Goal: Information Seeking & Learning: Find specific fact

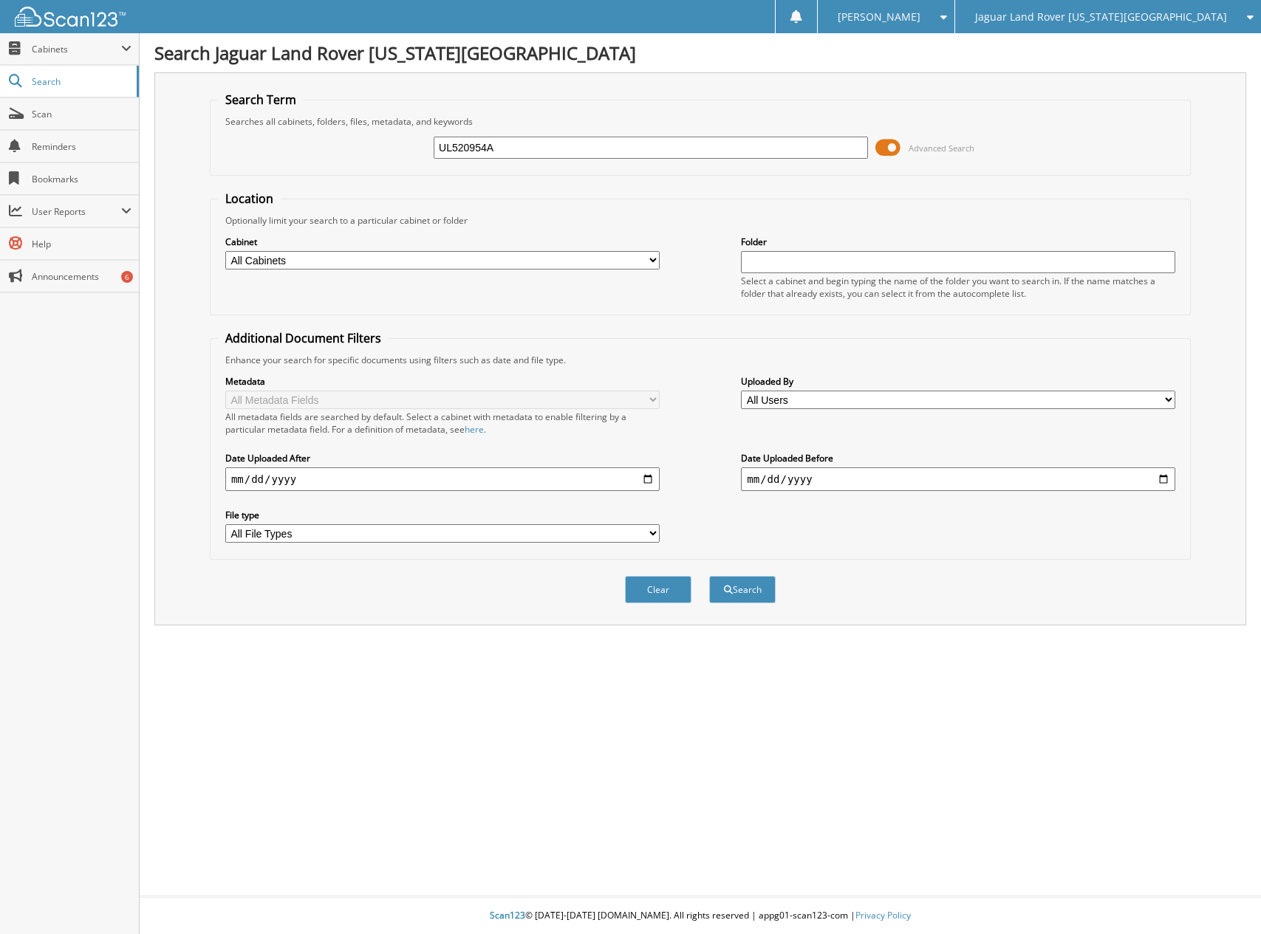
type input "UL520954A"
click at [709, 576] on button "Search" at bounding box center [742, 589] width 66 height 27
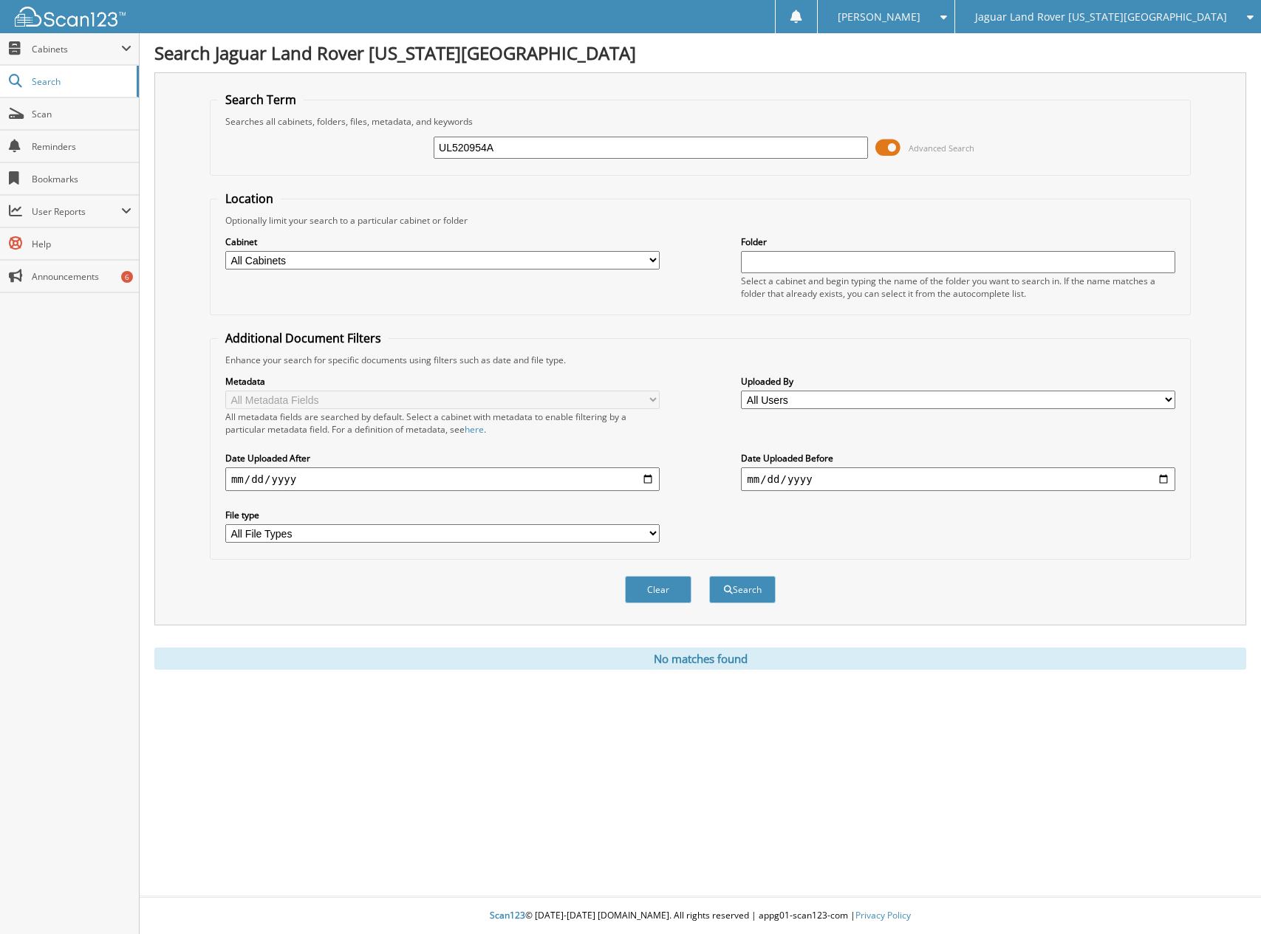
click at [451, 149] on input "UL520954A" at bounding box center [650, 148] width 434 height 22
click at [500, 154] on input "520954A" at bounding box center [650, 148] width 434 height 22
type input "520954"
click at [709, 576] on button "Search" at bounding box center [742, 589] width 66 height 27
drag, startPoint x: 506, startPoint y: 139, endPoint x: 281, endPoint y: 143, distance: 225.3
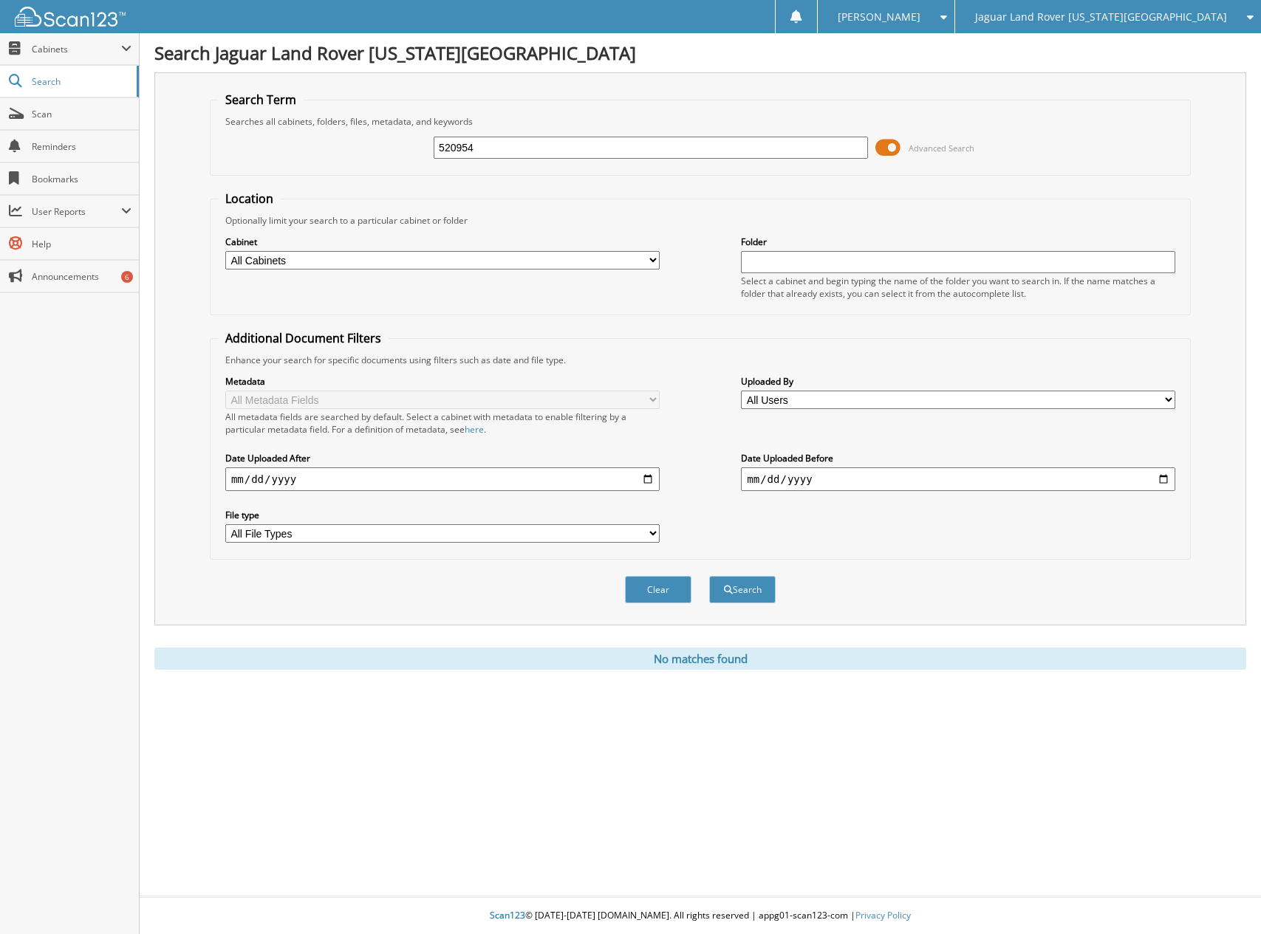
click at [281, 143] on div "520954 Advanced Search" at bounding box center [700, 148] width 964 height 40
paste input "1C4AJWAG6FL"
type input "[US_VEHICLE_IDENTIFICATION_NUMBER]"
click at [709, 576] on button "Search" at bounding box center [742, 589] width 66 height 27
click at [38, 86] on span "Search" at bounding box center [80, 81] width 97 height 13
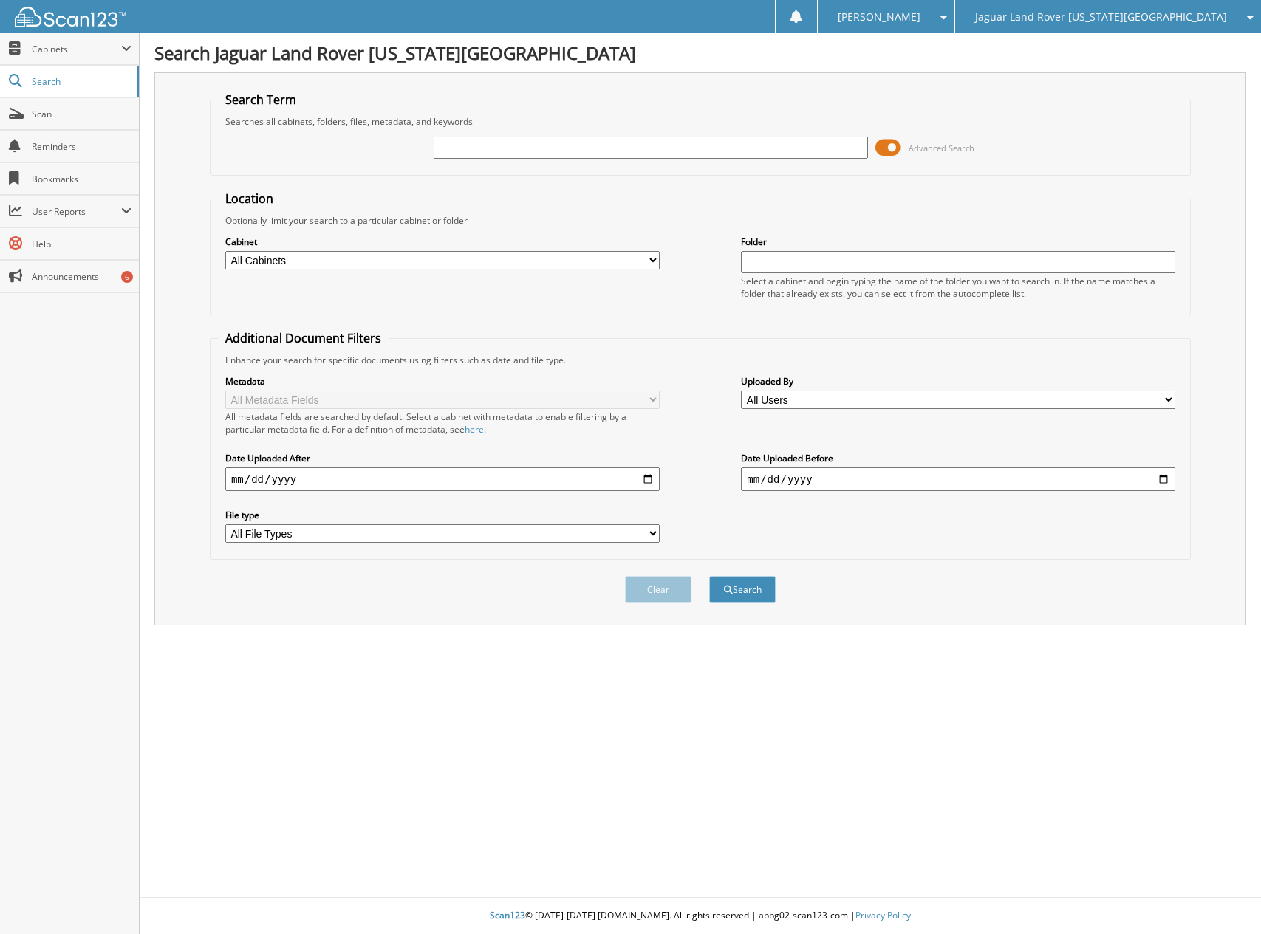
click at [474, 138] on input "text" at bounding box center [650, 148] width 434 height 22
type input "331287"
drag, startPoint x: 501, startPoint y: 151, endPoint x: 410, endPoint y: 147, distance: 90.9
click at [410, 147] on div "331287 Advanced Search" at bounding box center [700, 148] width 964 height 40
click at [493, 156] on input "331287" at bounding box center [650, 148] width 434 height 22
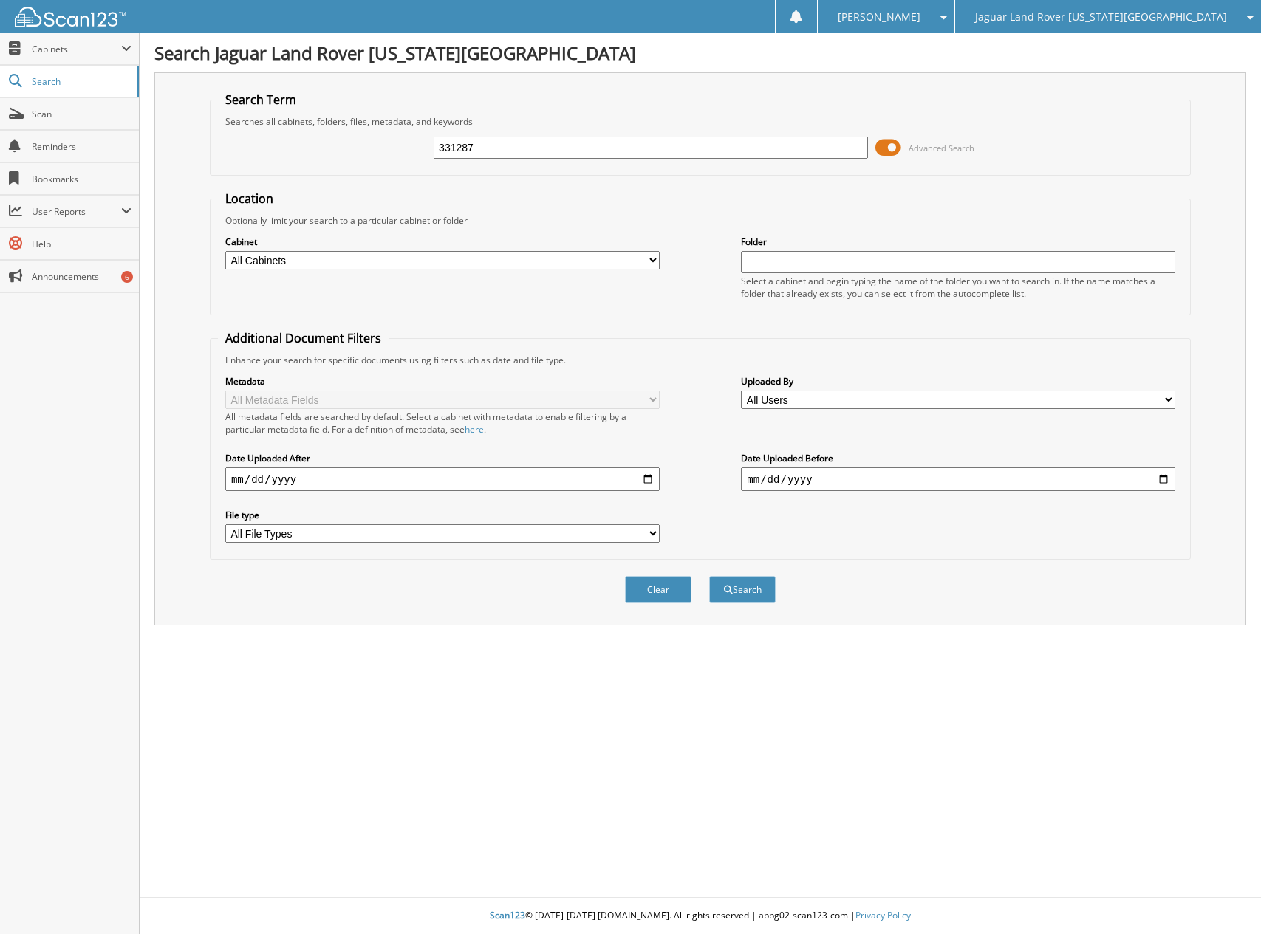
click at [709, 576] on button "Search" at bounding box center [742, 589] width 66 height 27
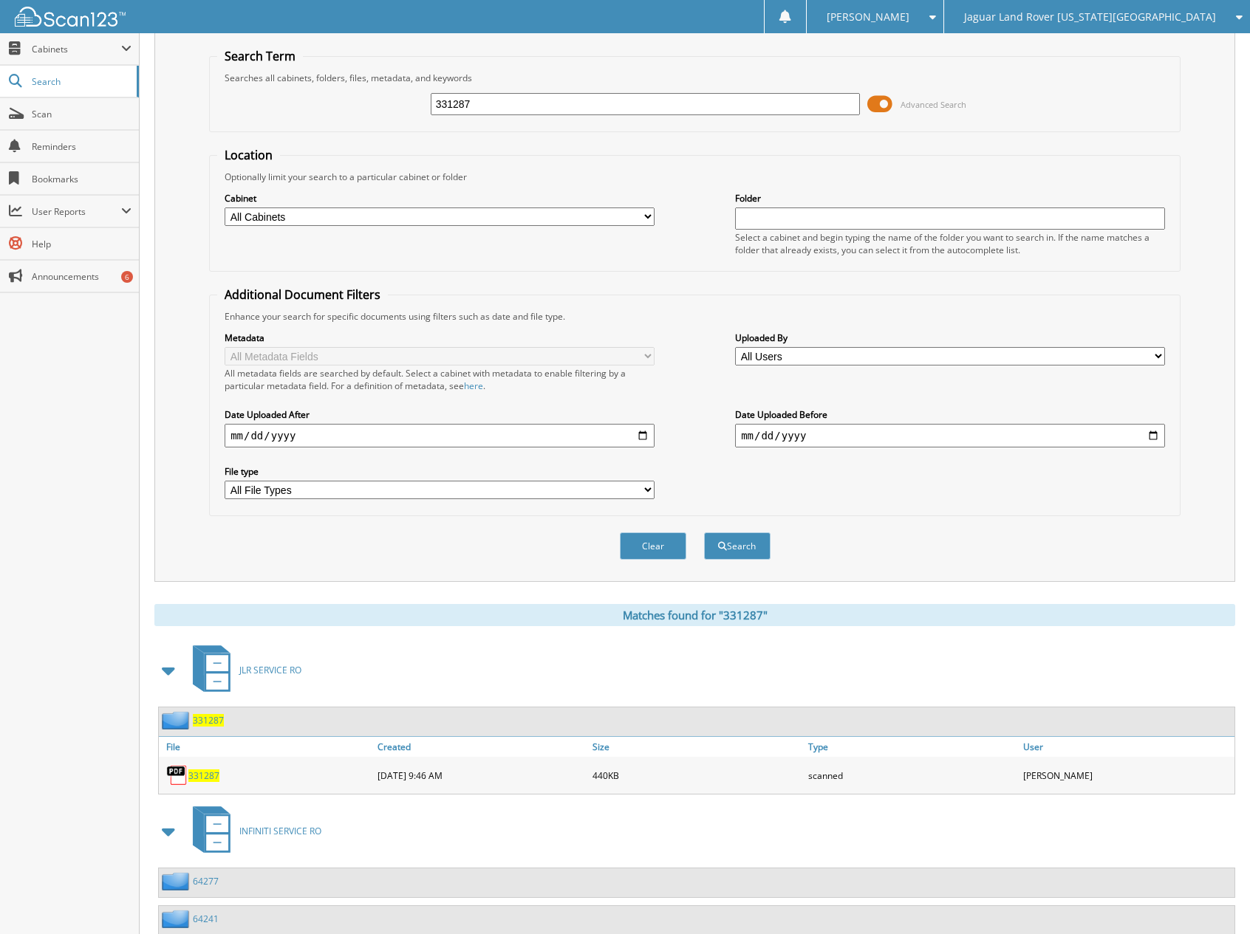
scroll to position [90, 0]
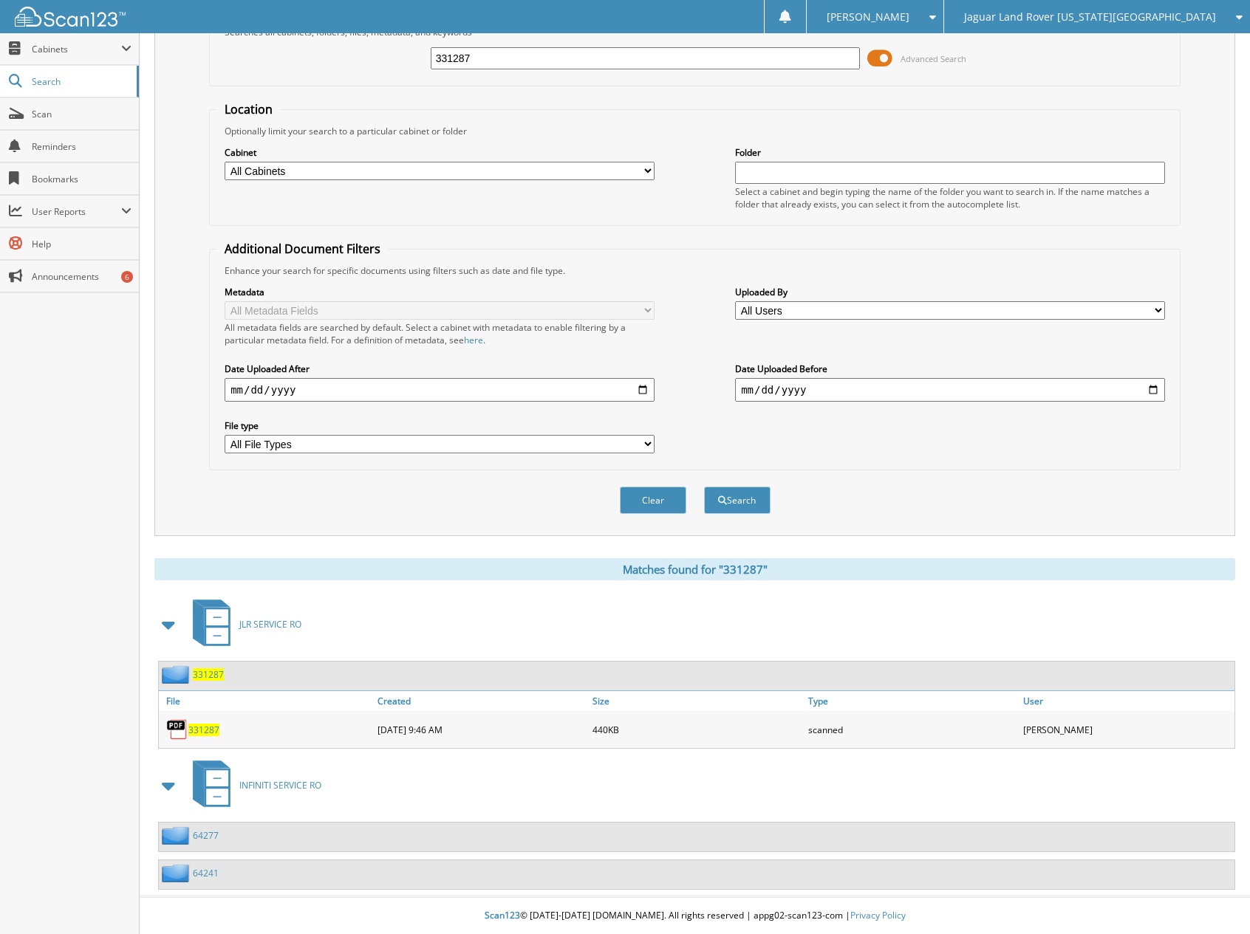
click at [206, 728] on span "331287" at bounding box center [203, 730] width 31 height 13
